Goal: Find contact information: Find contact information

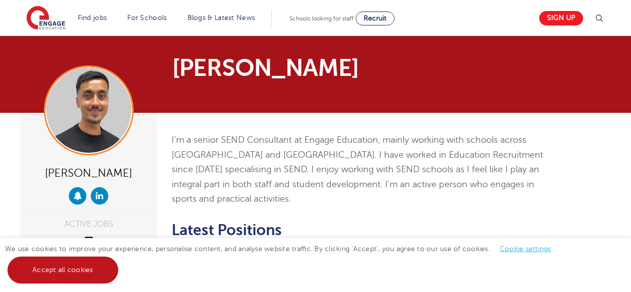
click at [77, 272] on link "Accept all cookies" at bounding box center [62, 269] width 111 height 27
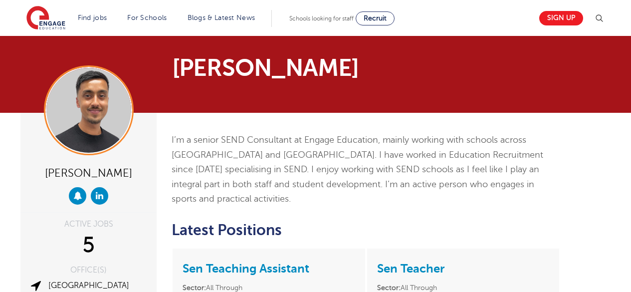
click at [107, 172] on div "[PERSON_NAME]" at bounding box center [88, 172] width 121 height 19
copy div "[PERSON_NAME]"
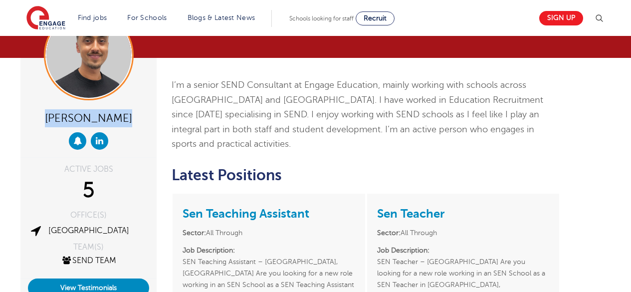
copy div "[PERSON_NAME]"
